Goal: Transaction & Acquisition: Purchase product/service

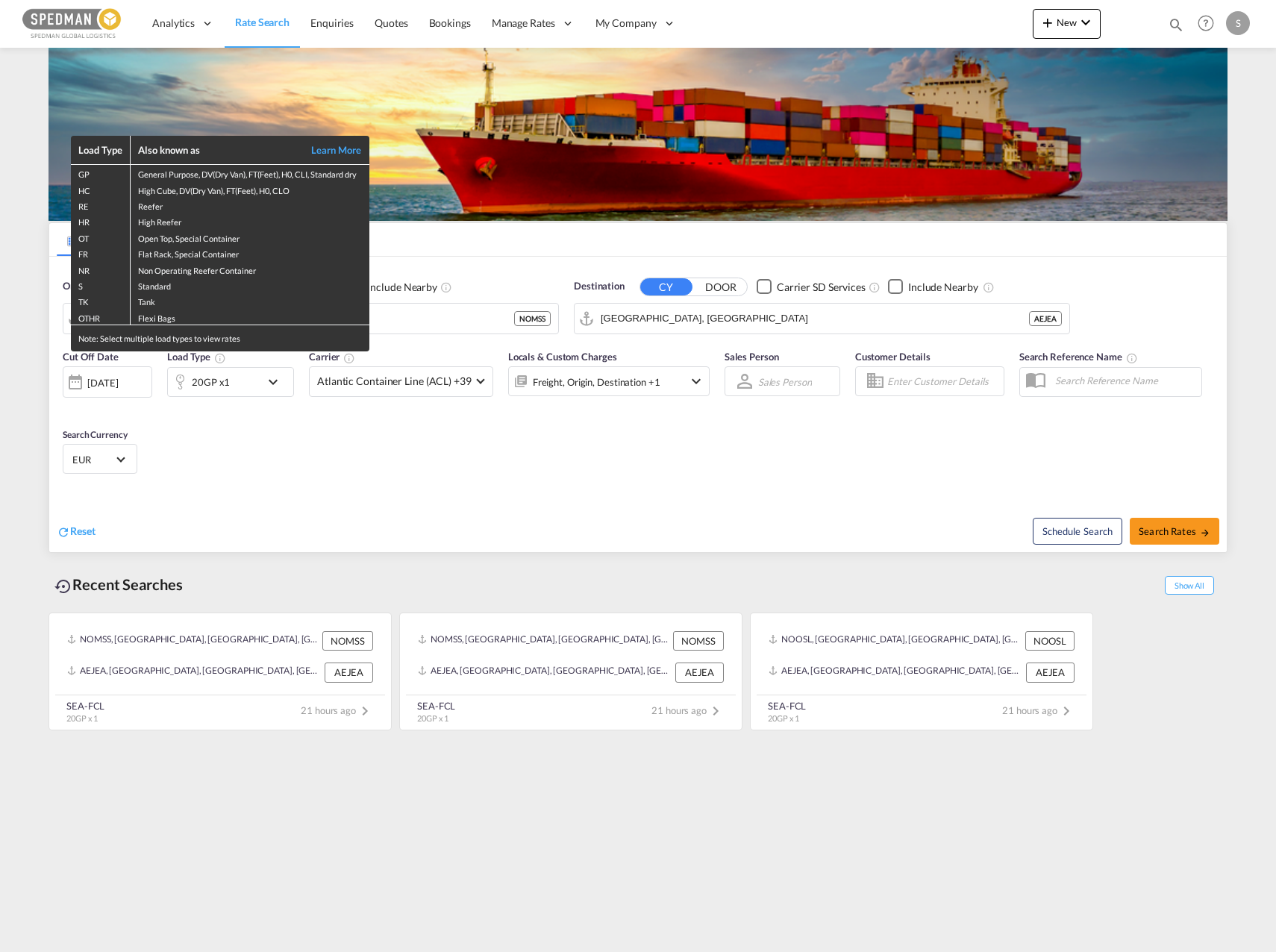
click at [541, 321] on div "Load Type Also known as Learn More GP General Purpose, DV(Dry Van), FT(Feet), H…" at bounding box center [638, 476] width 1276 height 952
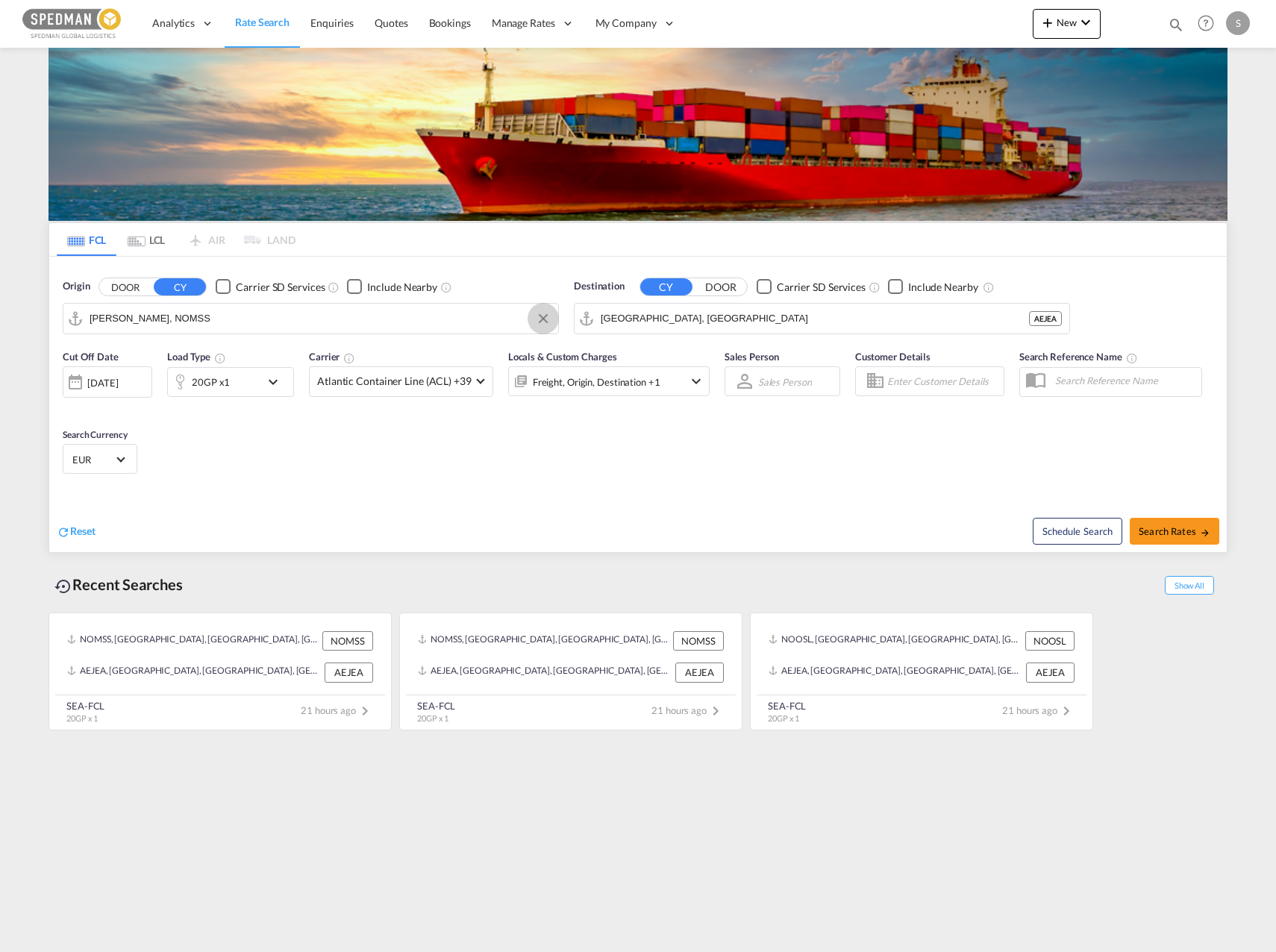
click at [543, 320] on button "Clear Input" at bounding box center [543, 318] width 22 height 22
click at [173, 366] on div "[GEOGRAPHIC_DATA] [GEOGRAPHIC_DATA] NOOSL" at bounding box center [205, 359] width 283 height 45
type input "[GEOGRAPHIC_DATA], NOOSL"
click at [1049, 319] on button "Clear Input" at bounding box center [1054, 318] width 22 height 22
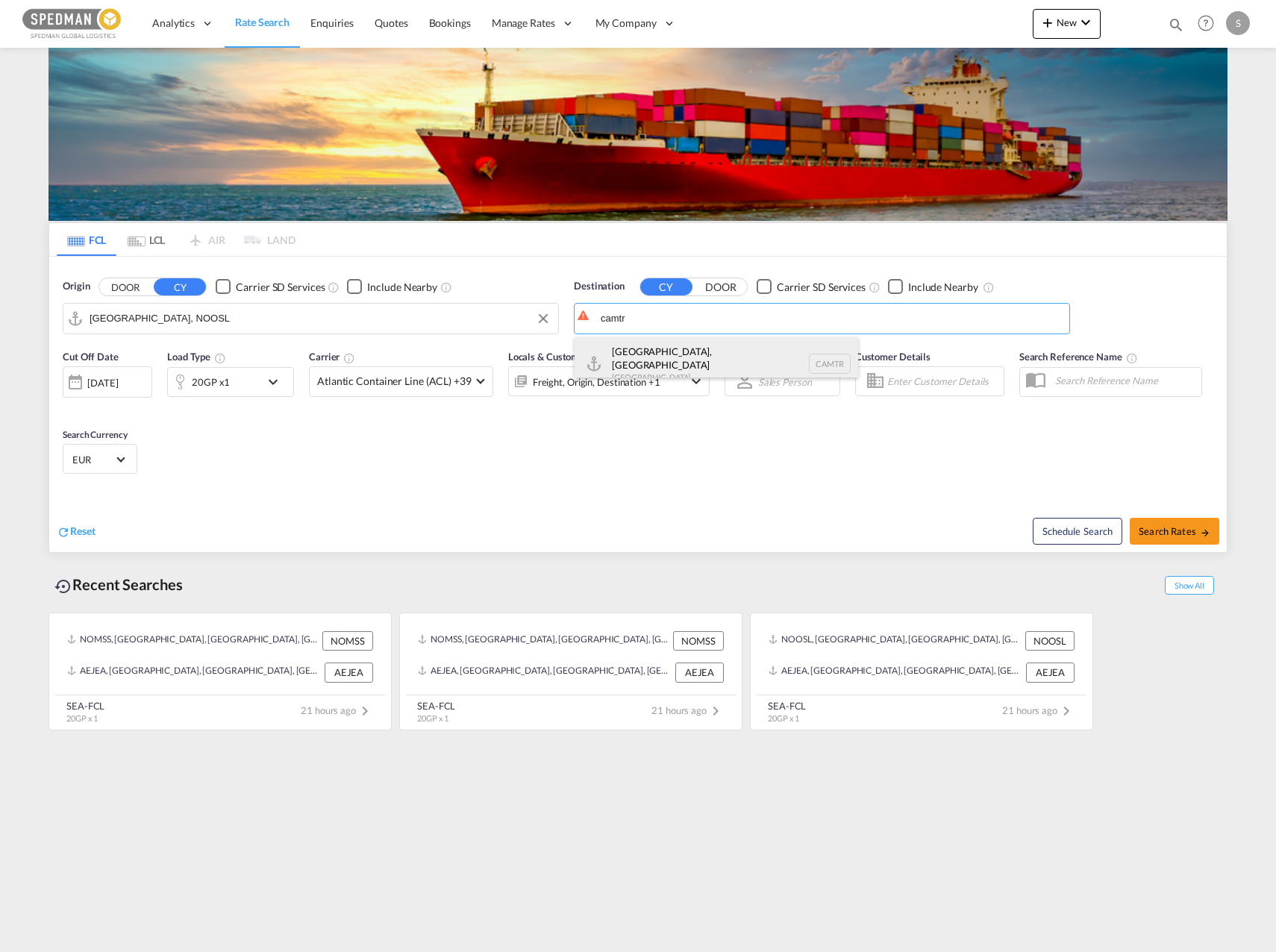
click at [674, 359] on div "[GEOGRAPHIC_DATA], [GEOGRAPHIC_DATA] [GEOGRAPHIC_DATA] CAMTR" at bounding box center [716, 364] width 283 height 54
type input "[GEOGRAPHIC_DATA], [GEOGRAPHIC_DATA], CAMTR"
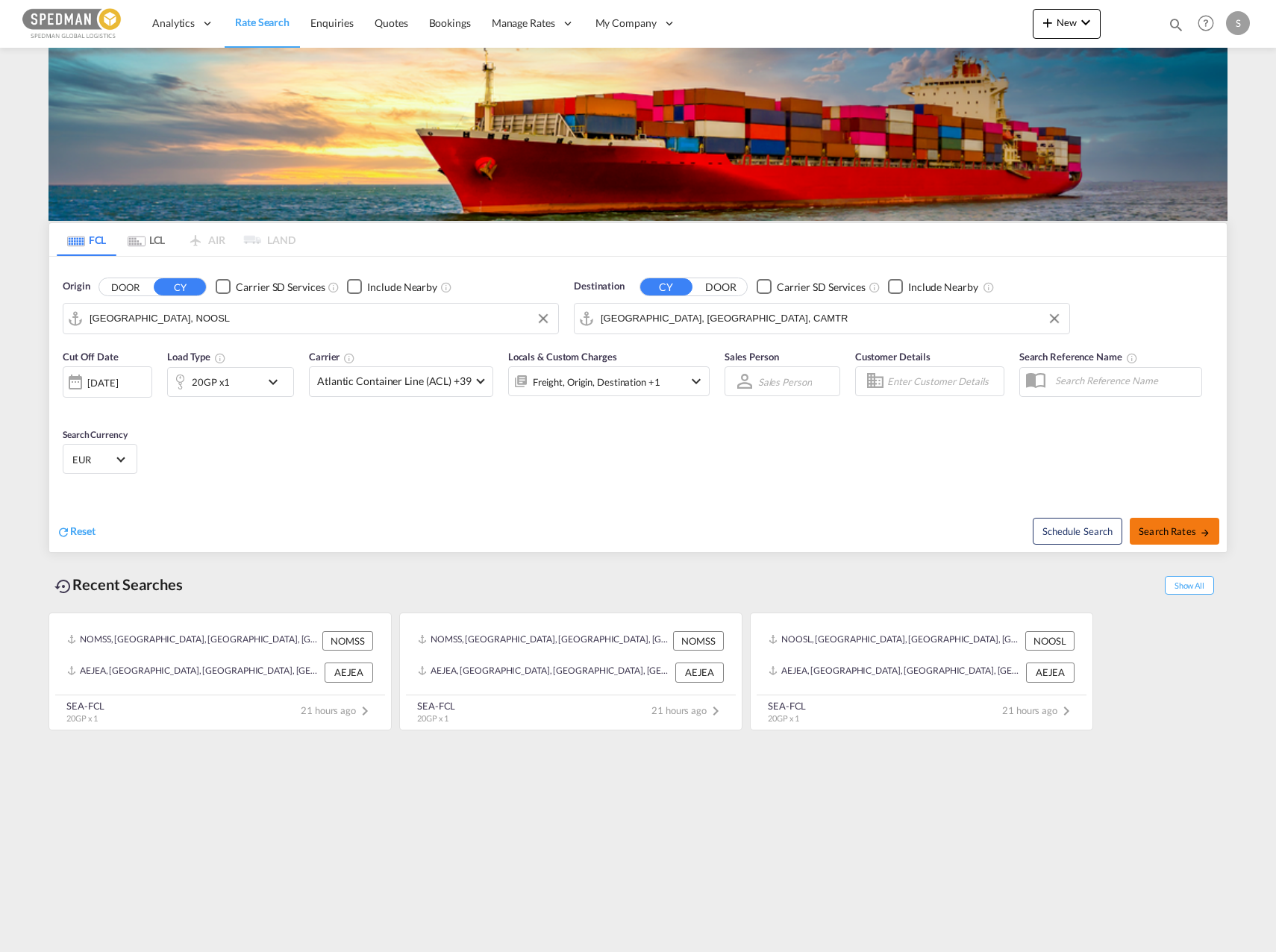
click at [1183, 526] on span "Search Rates" at bounding box center [1174, 532] width 72 height 12
type input "NOOSL to CAMTR / [DATE]"
